Goal: Task Accomplishment & Management: Use online tool/utility

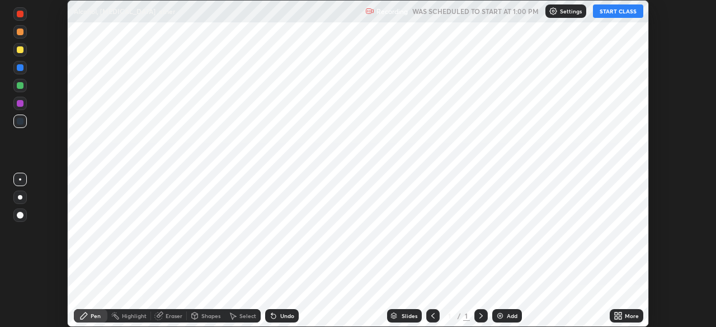
scroll to position [327, 716]
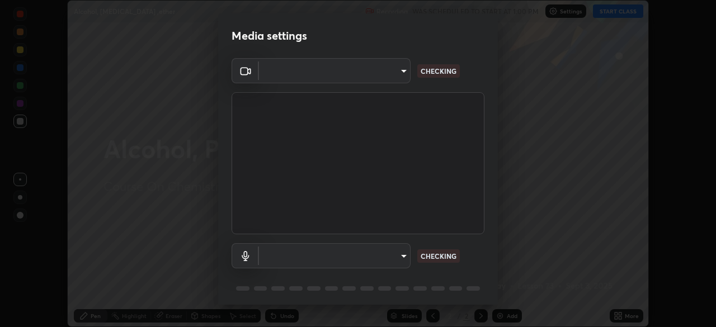
type input "aa36e69ab0c88cc8f992b177efc0368f24d8e8c052c335078adb188e95c7aa57"
click at [361, 267] on body "Erase all Alcohol, [MEDICAL_DATA] ,ether Recording WAS SCHEDULED TO START AT 1:…" at bounding box center [358, 163] width 716 height 327
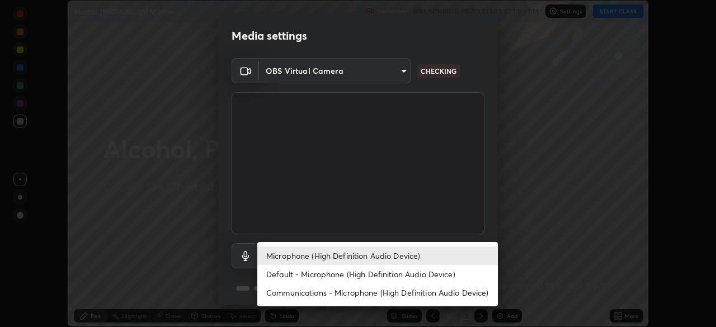
click at [332, 279] on li "Default - Microphone (High Definition Audio Device)" at bounding box center [377, 274] width 241 height 18
type input "default"
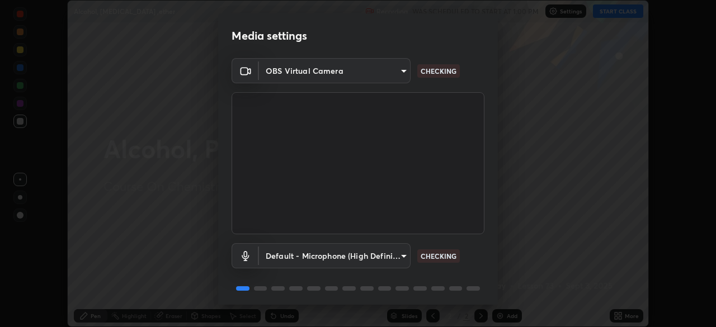
scroll to position [40, 0]
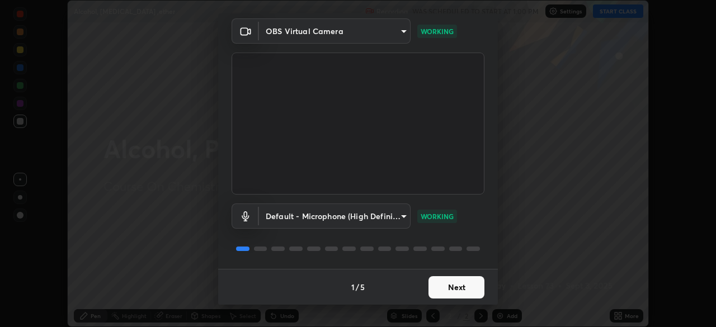
click at [441, 284] on button "Next" at bounding box center [457, 287] width 56 height 22
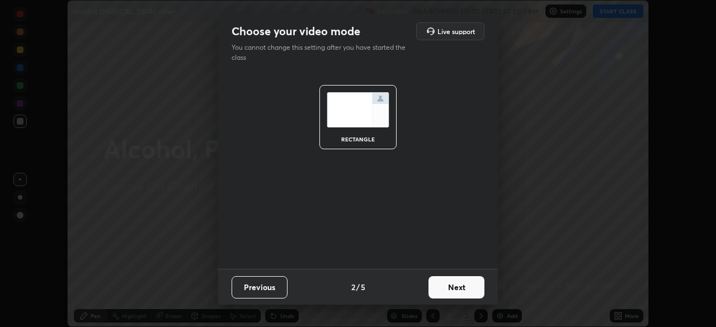
click at [444, 288] on button "Next" at bounding box center [457, 287] width 56 height 22
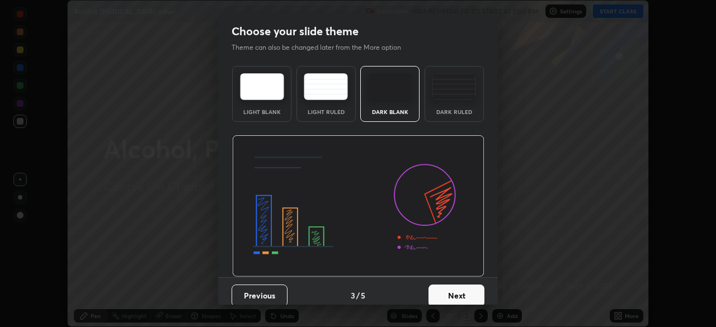
click at [450, 290] on button "Next" at bounding box center [457, 296] width 56 height 22
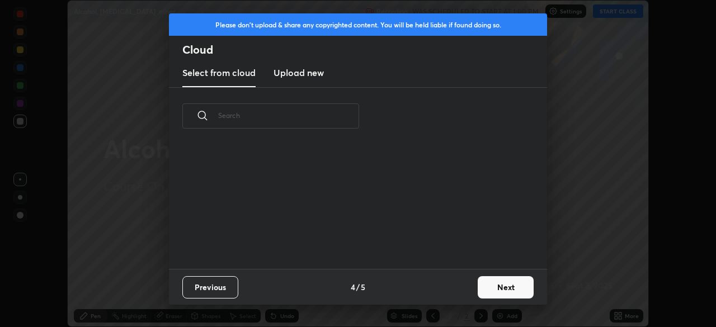
click at [483, 286] on button "Next" at bounding box center [506, 287] width 56 height 22
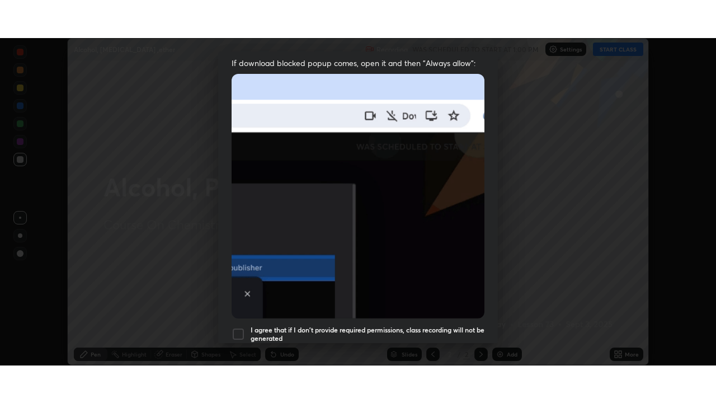
scroll to position [268, 0]
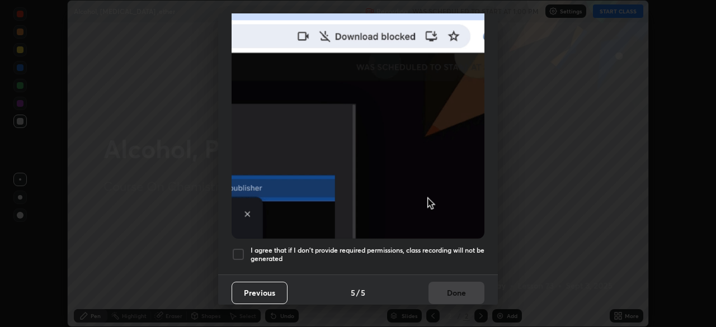
click at [239, 253] on div at bounding box center [238, 254] width 13 height 13
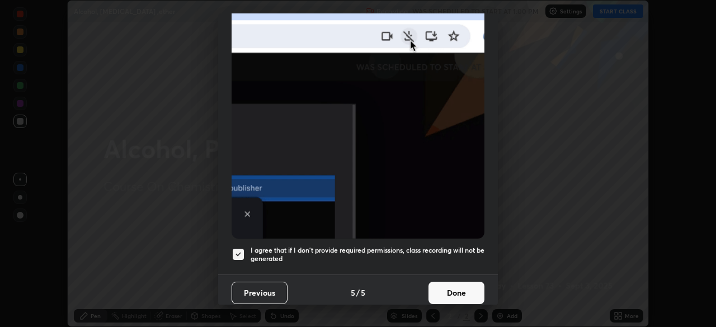
click at [444, 295] on button "Done" at bounding box center [457, 293] width 56 height 22
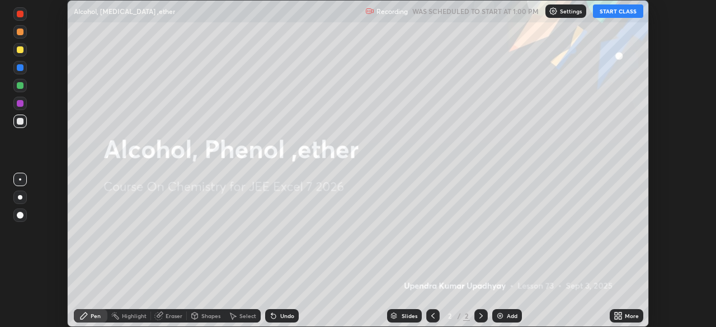
click at [606, 13] on button "START CLASS" at bounding box center [618, 10] width 50 height 13
click at [617, 318] on icon at bounding box center [616, 318] width 3 height 3
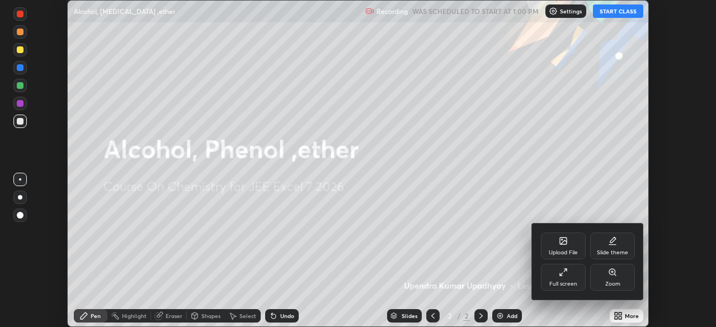
click at [570, 278] on div "Full screen" at bounding box center [563, 277] width 45 height 27
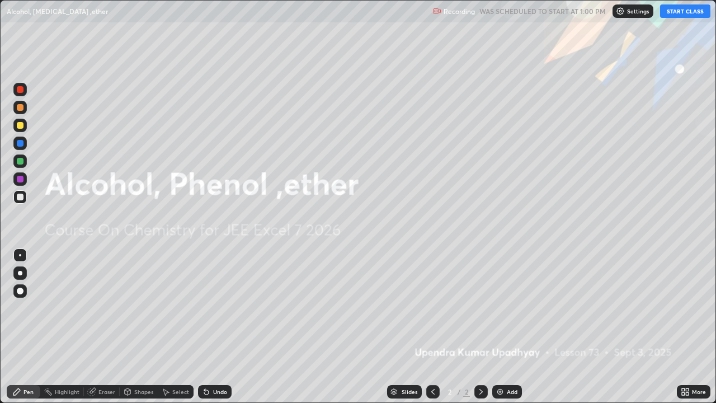
scroll to position [403, 716]
click at [505, 327] on div "Add" at bounding box center [507, 391] width 30 height 13
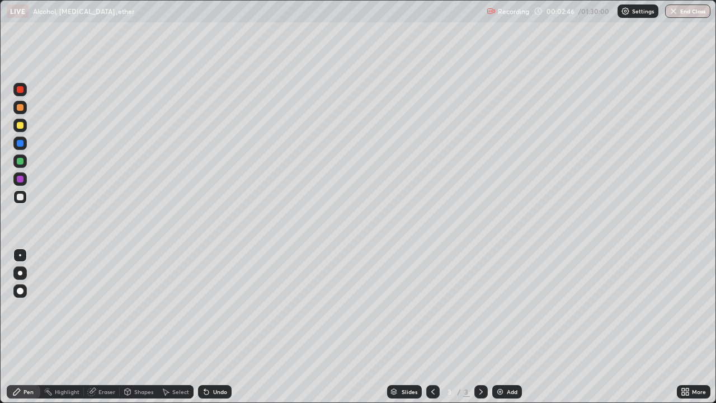
click at [21, 125] on div at bounding box center [20, 125] width 7 height 7
click at [22, 145] on div at bounding box center [20, 143] width 7 height 7
click at [22, 197] on div at bounding box center [20, 197] width 7 height 7
click at [24, 200] on div at bounding box center [19, 196] width 13 height 13
click at [210, 327] on div "Undo" at bounding box center [215, 391] width 34 height 13
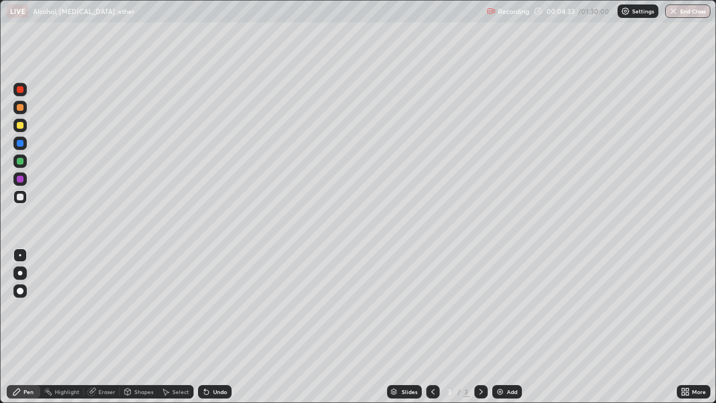
click at [17, 199] on div at bounding box center [20, 197] width 7 height 7
click at [20, 139] on div at bounding box center [19, 143] width 13 height 13
click at [20, 124] on div at bounding box center [20, 125] width 7 height 7
click at [509, 327] on div "Add" at bounding box center [507, 391] width 30 height 13
click at [215, 327] on div "Undo" at bounding box center [215, 391] width 34 height 13
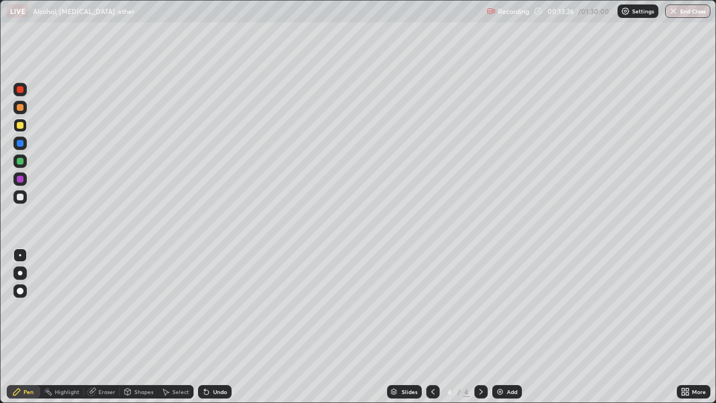
click at [215, 327] on div "Undo" at bounding box center [215, 391] width 34 height 13
click at [214, 327] on div "Undo" at bounding box center [215, 391] width 34 height 13
click at [213, 327] on div "Undo" at bounding box center [220, 392] width 14 height 6
click at [204, 327] on div "Undo" at bounding box center [215, 391] width 34 height 13
click at [213, 327] on div "Undo" at bounding box center [220, 392] width 14 height 6
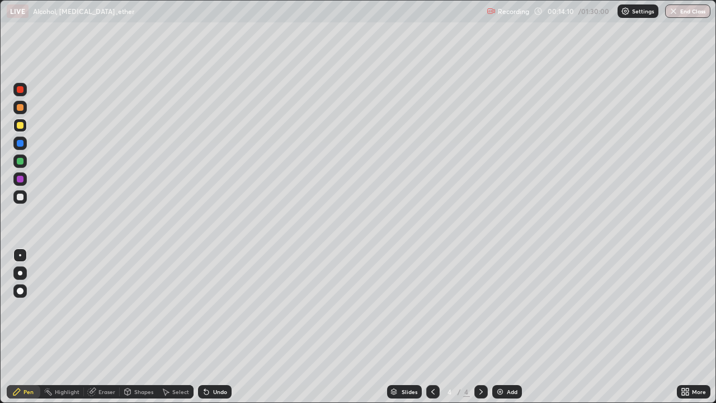
click at [225, 327] on div "Undo" at bounding box center [215, 391] width 34 height 13
click at [217, 327] on div "Undo" at bounding box center [220, 392] width 14 height 6
click at [209, 327] on icon at bounding box center [206, 391] width 9 height 9
click at [20, 162] on div at bounding box center [20, 161] width 7 height 7
click at [20, 198] on div at bounding box center [20, 197] width 7 height 7
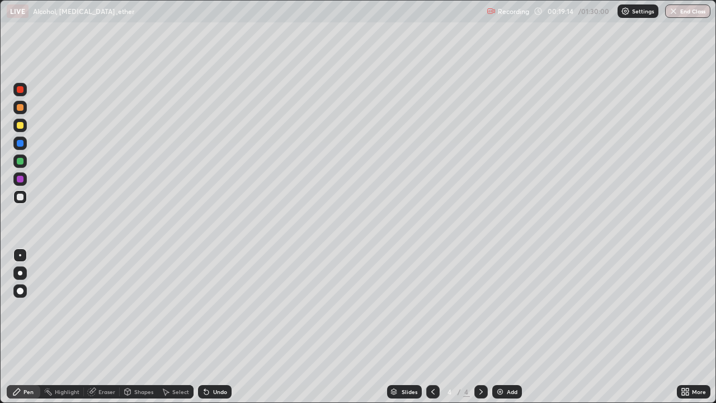
click at [214, 327] on div "Undo" at bounding box center [215, 391] width 34 height 13
click at [213, 327] on div "Undo" at bounding box center [215, 391] width 34 height 13
click at [217, 327] on div "Undo" at bounding box center [215, 391] width 34 height 13
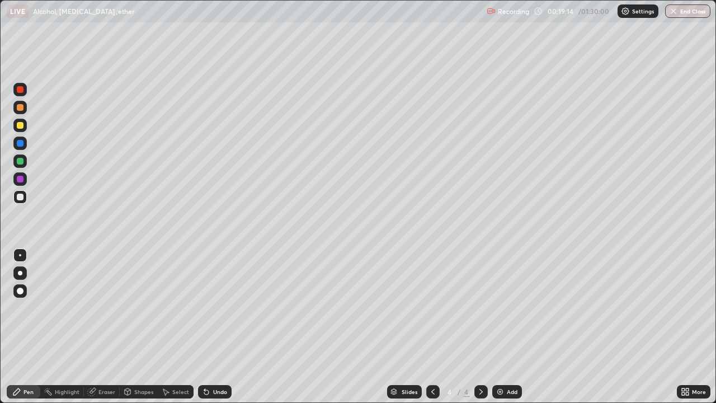
click at [220, 327] on div "Undo" at bounding box center [215, 391] width 34 height 13
click at [224, 327] on div "Undo" at bounding box center [220, 392] width 14 height 6
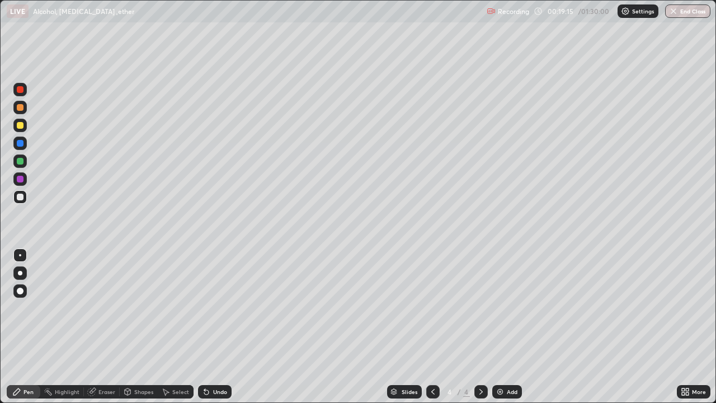
click at [224, 327] on div "Undo" at bounding box center [220, 392] width 14 height 6
click at [225, 327] on div "Undo" at bounding box center [215, 391] width 34 height 13
click at [226, 327] on div "Undo" at bounding box center [215, 391] width 34 height 13
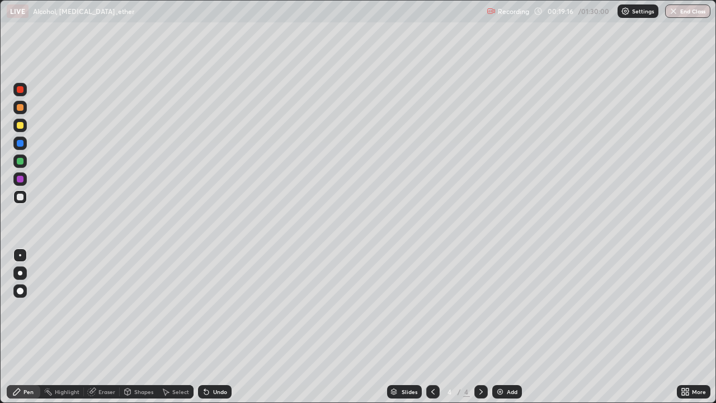
click at [225, 327] on div "Undo" at bounding box center [215, 391] width 34 height 13
click at [225, 327] on div "Undo" at bounding box center [220, 392] width 14 height 6
click at [225, 327] on div "Undo" at bounding box center [215, 391] width 34 height 13
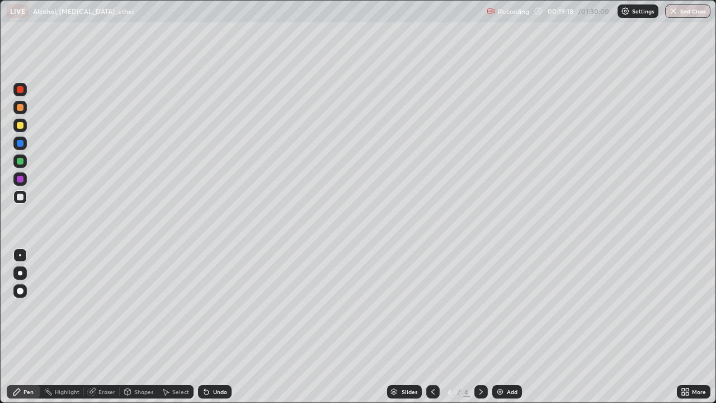
click at [225, 327] on div "Undo" at bounding box center [215, 391] width 34 height 13
click at [505, 327] on div "Add" at bounding box center [507, 391] width 30 height 13
click at [22, 125] on div at bounding box center [20, 125] width 7 height 7
click at [20, 200] on div at bounding box center [20, 197] width 7 height 7
click at [22, 130] on div at bounding box center [19, 125] width 13 height 13
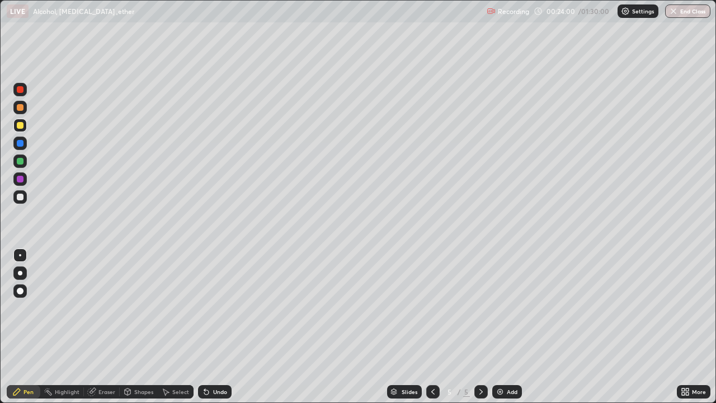
click at [25, 193] on div at bounding box center [19, 196] width 13 height 13
click at [21, 197] on div at bounding box center [20, 197] width 7 height 7
click at [17, 163] on div at bounding box center [20, 161] width 7 height 7
click at [20, 107] on div at bounding box center [20, 107] width 7 height 7
click at [20, 201] on div at bounding box center [19, 196] width 13 height 13
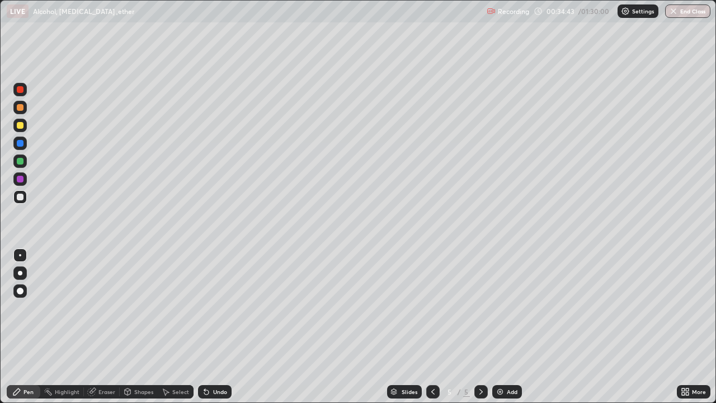
click at [507, 327] on div "Add" at bounding box center [507, 391] width 30 height 13
click at [211, 327] on div "Undo" at bounding box center [215, 391] width 34 height 13
click at [21, 128] on div at bounding box center [20, 125] width 7 height 7
click at [25, 181] on div at bounding box center [19, 178] width 13 height 13
click at [20, 197] on div at bounding box center [20, 197] width 7 height 7
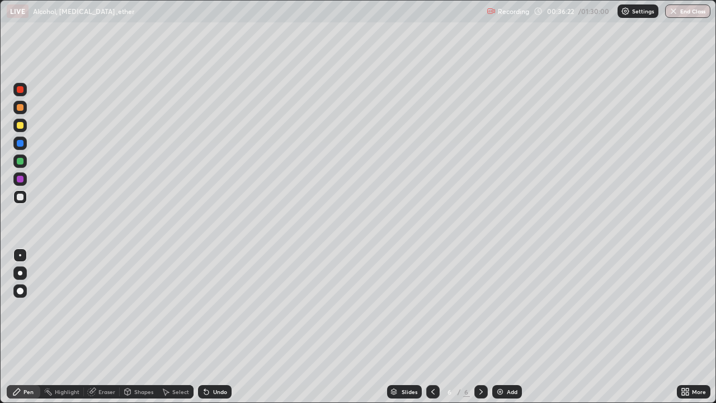
click at [215, 327] on div "Undo" at bounding box center [220, 392] width 14 height 6
click at [504, 327] on img at bounding box center [500, 391] width 9 height 9
click at [22, 114] on div at bounding box center [19, 107] width 13 height 13
click at [209, 327] on icon at bounding box center [206, 391] width 9 height 9
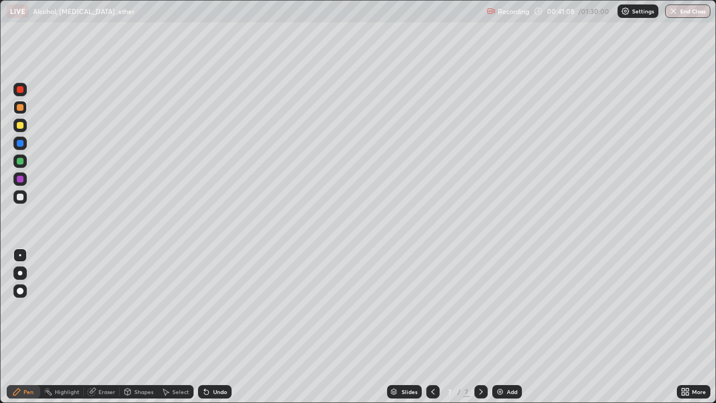
click at [213, 327] on div "Undo" at bounding box center [220, 392] width 14 height 6
click at [26, 202] on div at bounding box center [19, 197] width 13 height 18
click at [20, 128] on div at bounding box center [20, 125] width 7 height 7
click at [23, 162] on div at bounding box center [20, 161] width 7 height 7
click at [224, 327] on div "Undo" at bounding box center [220, 392] width 14 height 6
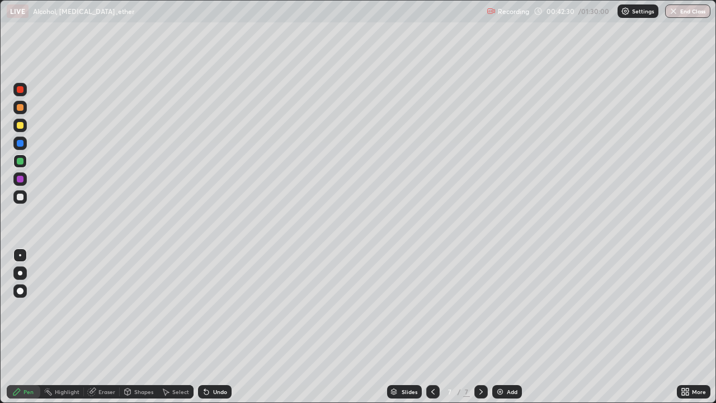
click at [224, 327] on div "Undo" at bounding box center [220, 392] width 14 height 6
click at [222, 327] on div "Undo" at bounding box center [220, 392] width 14 height 6
click at [25, 182] on div at bounding box center [19, 178] width 13 height 13
click at [215, 327] on div "Undo" at bounding box center [220, 392] width 14 height 6
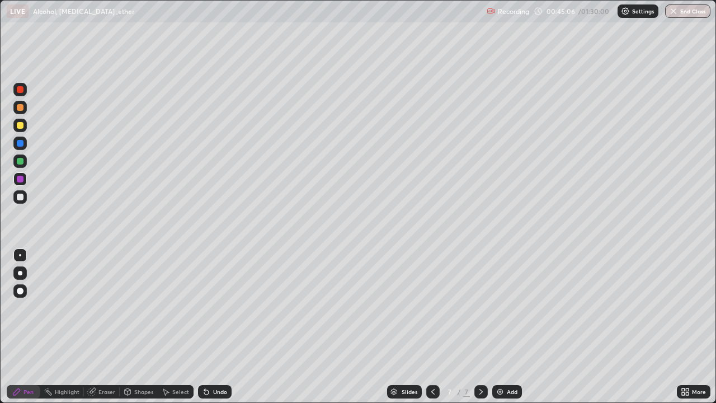
click at [15, 200] on div at bounding box center [19, 196] width 13 height 13
click at [216, 327] on div "Undo" at bounding box center [220, 392] width 14 height 6
click at [213, 327] on div "Undo" at bounding box center [215, 391] width 34 height 13
click at [213, 327] on div "Undo" at bounding box center [220, 392] width 14 height 6
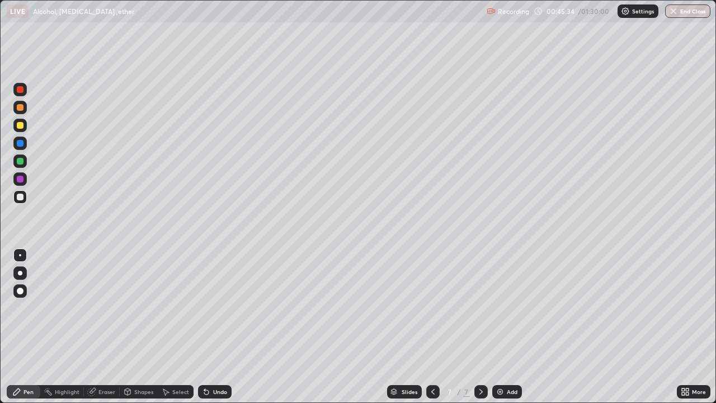
click at [211, 327] on div "Undo" at bounding box center [215, 391] width 34 height 13
click at [106, 327] on div "Eraser" at bounding box center [106, 392] width 17 height 6
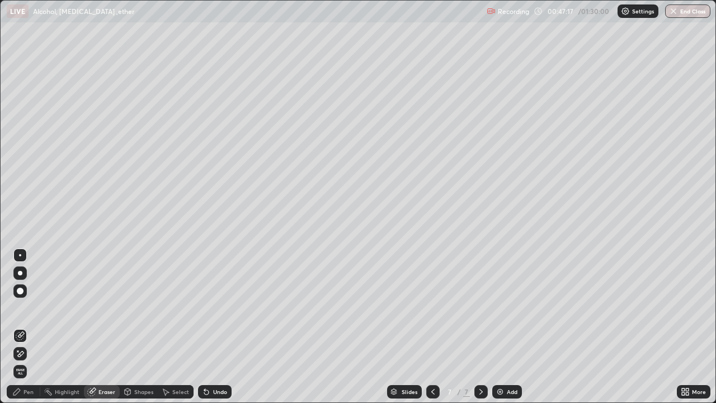
click at [23, 327] on icon at bounding box center [20, 354] width 9 height 10
click at [26, 327] on div "Pen" at bounding box center [28, 392] width 10 height 6
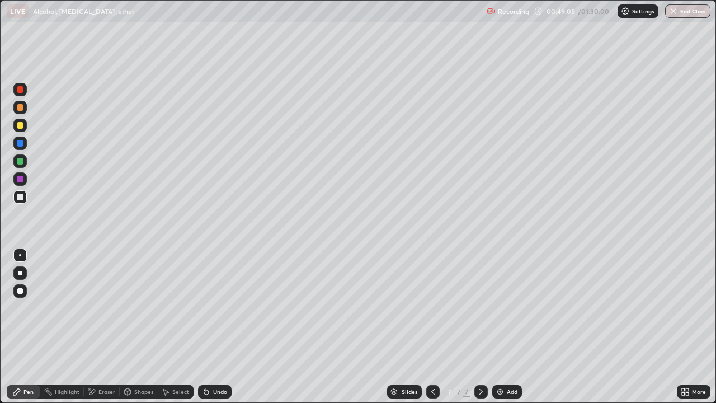
click at [102, 327] on div "Eraser" at bounding box center [106, 392] width 17 height 6
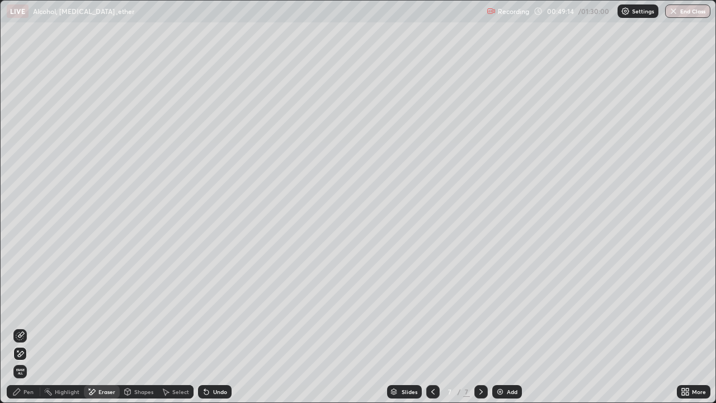
click at [23, 327] on div "Pen" at bounding box center [24, 391] width 34 height 13
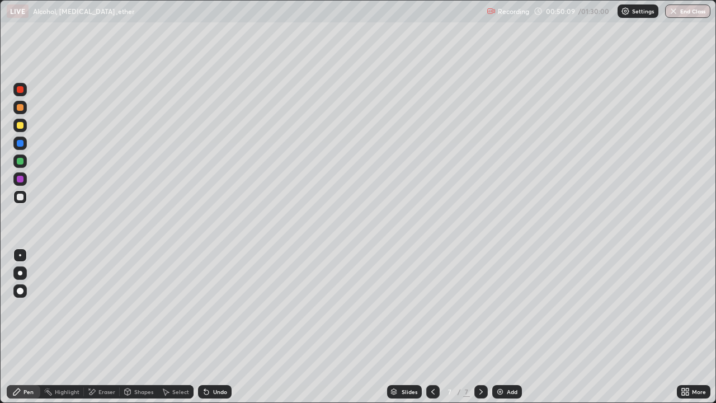
click at [21, 196] on div at bounding box center [20, 197] width 7 height 7
click at [215, 327] on div "Undo" at bounding box center [215, 391] width 34 height 13
click at [219, 327] on div "Undo" at bounding box center [215, 391] width 34 height 13
click at [21, 197] on div at bounding box center [20, 197] width 7 height 7
click at [428, 327] on div at bounding box center [432, 391] width 13 height 22
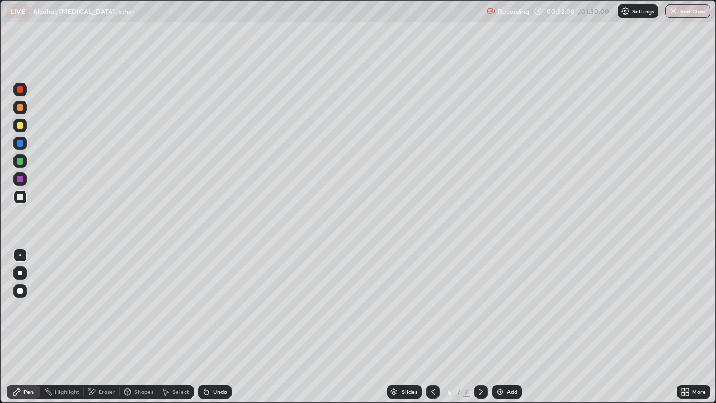
click at [432, 327] on icon at bounding box center [433, 391] width 9 height 9
click at [479, 327] on icon at bounding box center [481, 391] width 9 height 9
click at [480, 327] on icon at bounding box center [481, 391] width 9 height 9
click at [20, 165] on div at bounding box center [19, 160] width 13 height 13
click at [21, 182] on div at bounding box center [20, 179] width 7 height 7
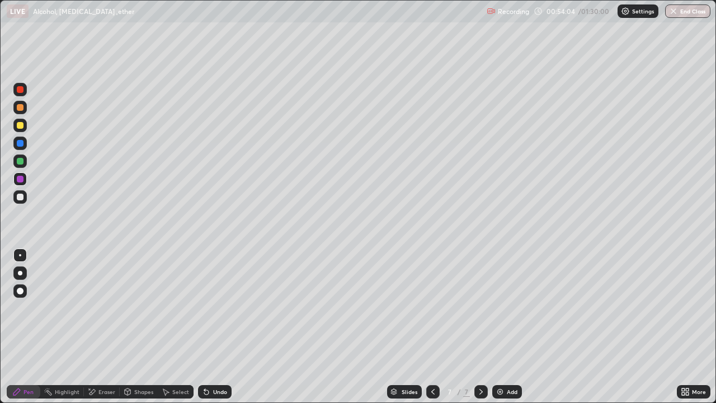
click at [16, 197] on div at bounding box center [19, 196] width 13 height 13
click at [211, 327] on div "Undo" at bounding box center [215, 391] width 34 height 13
click at [214, 327] on div "Undo" at bounding box center [220, 392] width 14 height 6
click at [211, 327] on div "Undo" at bounding box center [215, 391] width 34 height 13
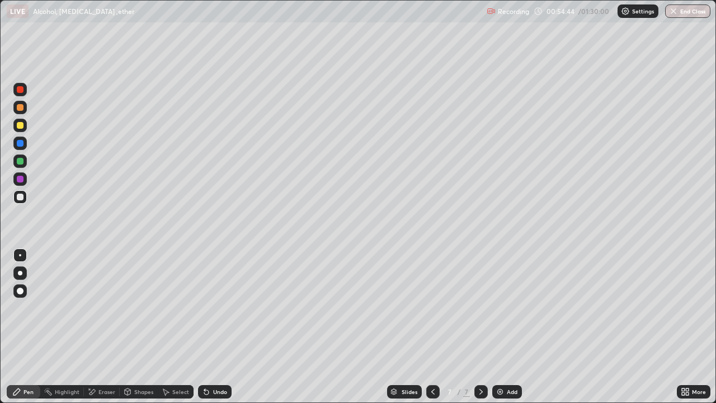
click at [211, 327] on div "Undo" at bounding box center [215, 391] width 34 height 13
click at [26, 182] on div at bounding box center [19, 178] width 13 height 13
click at [209, 327] on div "Undo" at bounding box center [215, 391] width 34 height 13
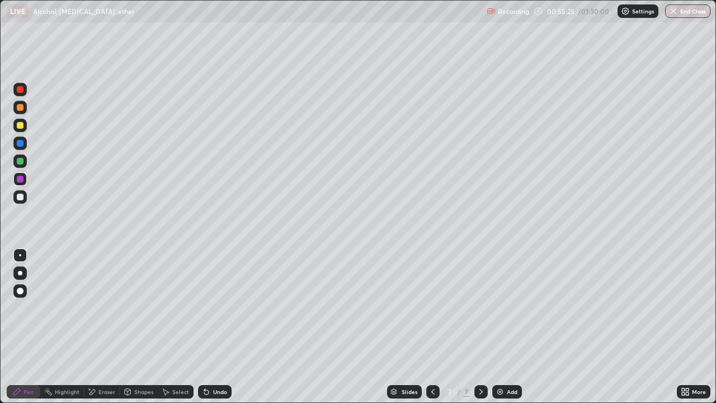
click at [209, 327] on div "Undo" at bounding box center [215, 391] width 34 height 13
click at [209, 327] on icon at bounding box center [206, 391] width 9 height 9
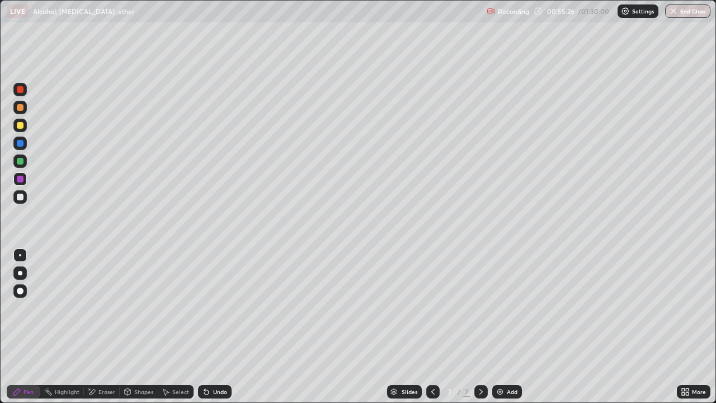
click at [209, 327] on icon at bounding box center [206, 391] width 9 height 9
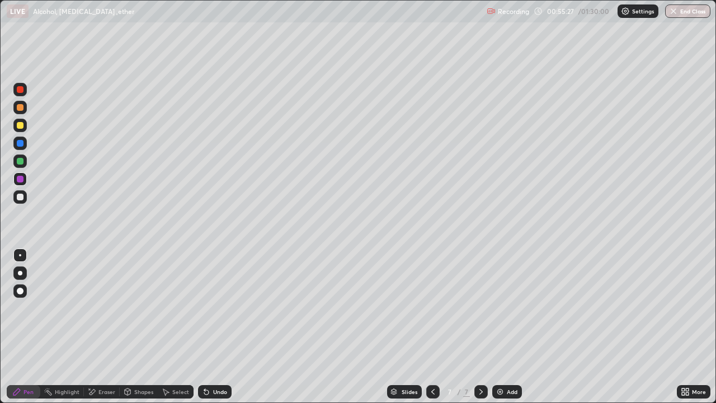
click at [209, 327] on icon at bounding box center [206, 391] width 9 height 9
click at [210, 327] on div "Undo" at bounding box center [215, 391] width 34 height 13
click at [209, 327] on div "Undo" at bounding box center [215, 391] width 34 height 13
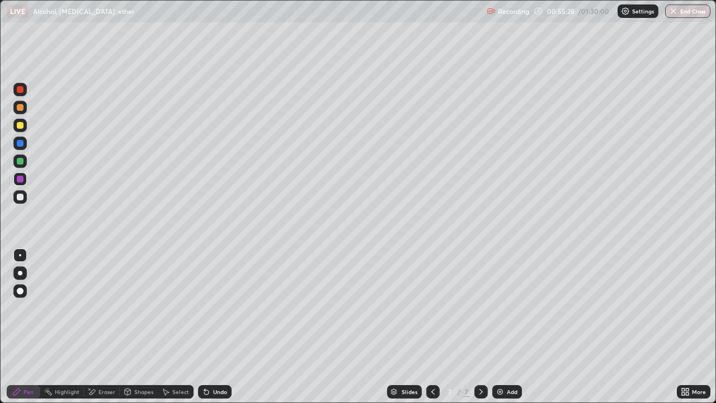
click at [209, 327] on div "Undo" at bounding box center [215, 391] width 34 height 13
click at [209, 327] on icon at bounding box center [206, 391] width 9 height 9
click at [210, 327] on div "Undo" at bounding box center [215, 391] width 34 height 13
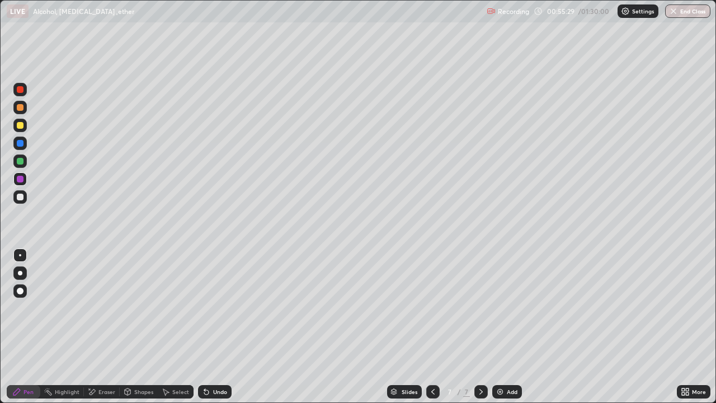
click at [213, 327] on div "Undo" at bounding box center [220, 392] width 14 height 6
click at [210, 327] on div "Undo" at bounding box center [215, 391] width 34 height 13
click at [214, 327] on div "Undo" at bounding box center [220, 392] width 14 height 6
click at [213, 327] on div "Undo" at bounding box center [220, 392] width 14 height 6
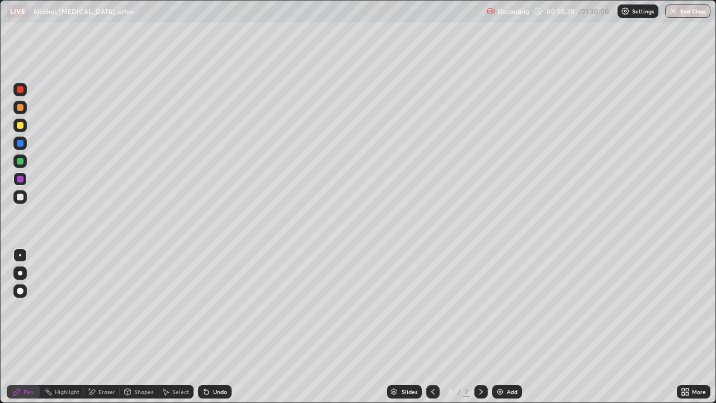
click at [23, 202] on div at bounding box center [19, 196] width 13 height 13
click at [204, 327] on icon at bounding box center [204, 389] width 1 height 1
click at [208, 327] on icon at bounding box center [206, 391] width 9 height 9
click at [211, 327] on div "Undo" at bounding box center [215, 391] width 34 height 13
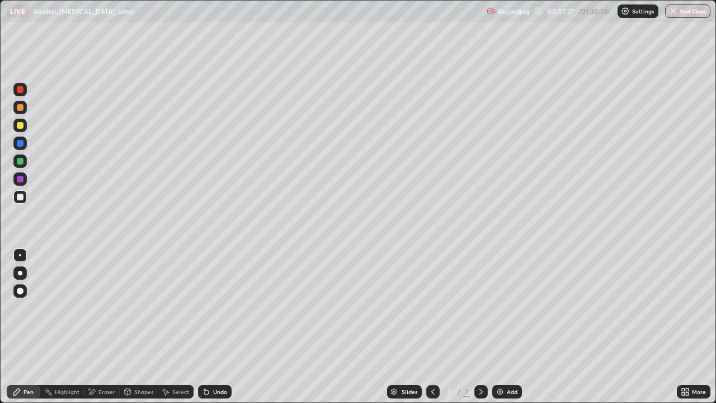
click at [99, 327] on div "Eraser" at bounding box center [106, 392] width 17 height 6
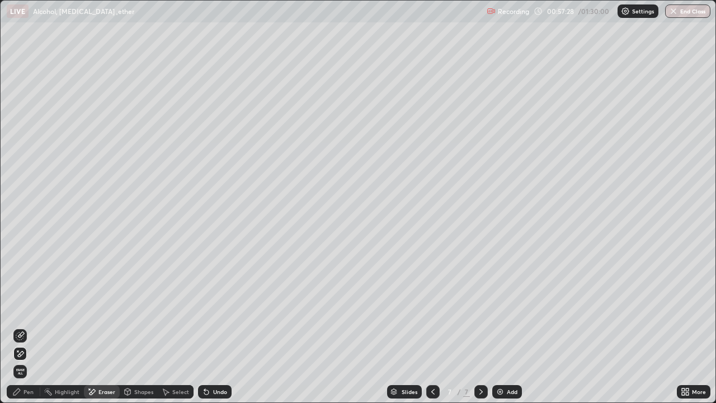
click at [22, 327] on icon at bounding box center [21, 354] width 6 height 6
click at [30, 327] on div "Pen" at bounding box center [24, 391] width 34 height 13
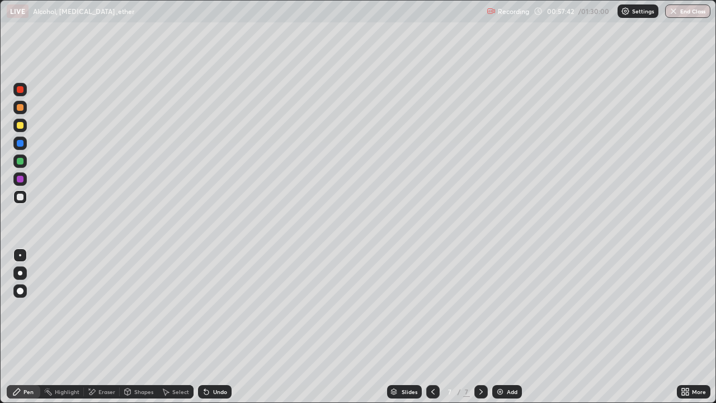
click at [20, 126] on div at bounding box center [20, 125] width 7 height 7
click at [209, 327] on div "Undo" at bounding box center [215, 391] width 34 height 13
click at [210, 327] on div "Undo" at bounding box center [215, 391] width 34 height 13
click at [216, 327] on div "Undo" at bounding box center [215, 391] width 34 height 13
click at [220, 327] on div "Undo" at bounding box center [215, 391] width 34 height 13
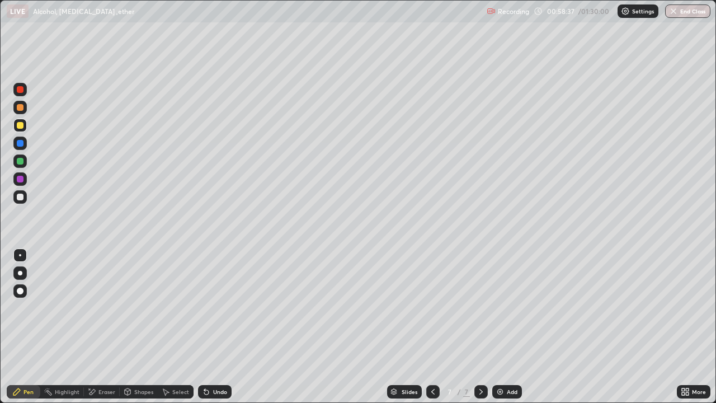
click at [221, 327] on div "Undo" at bounding box center [220, 392] width 14 height 6
click at [22, 162] on div at bounding box center [20, 161] width 7 height 7
click at [21, 194] on div at bounding box center [20, 197] width 7 height 7
click at [20, 125] on div at bounding box center [20, 125] width 7 height 7
click at [18, 145] on div at bounding box center [20, 143] width 7 height 7
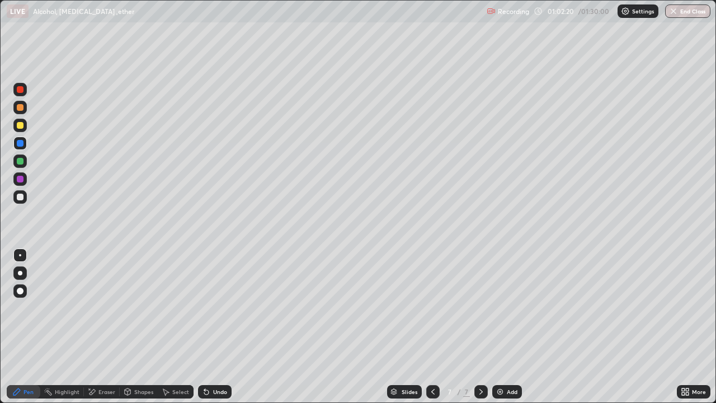
click at [505, 327] on div "Add" at bounding box center [507, 391] width 30 height 13
click at [19, 198] on div at bounding box center [20, 197] width 7 height 7
click at [21, 199] on div at bounding box center [20, 197] width 7 height 7
click at [23, 126] on div at bounding box center [20, 125] width 7 height 7
